Goal: Check status

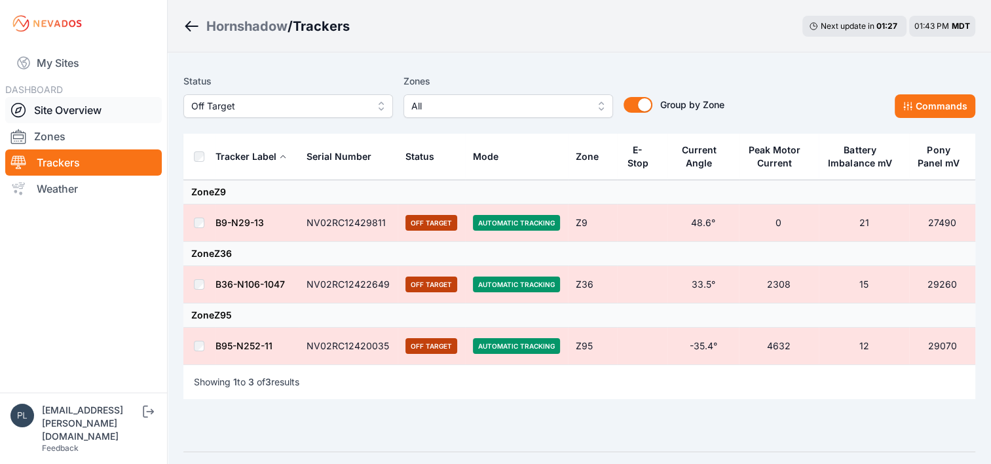
click at [94, 102] on link "Site Overview" at bounding box center [83, 110] width 157 height 26
